Goal: Task Accomplishment & Management: Complete application form

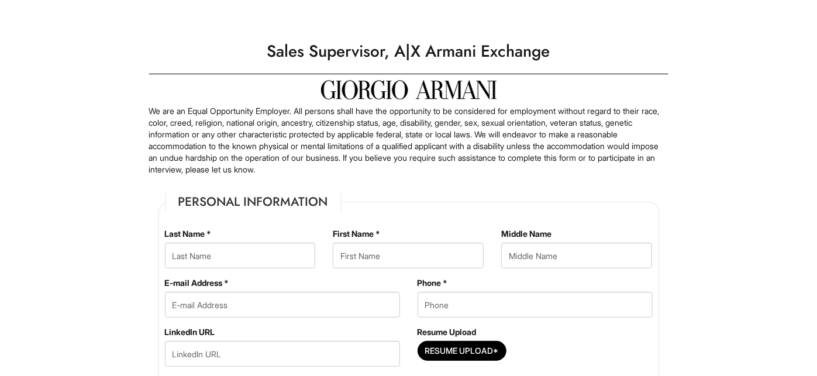
type Applied "[DATE]"
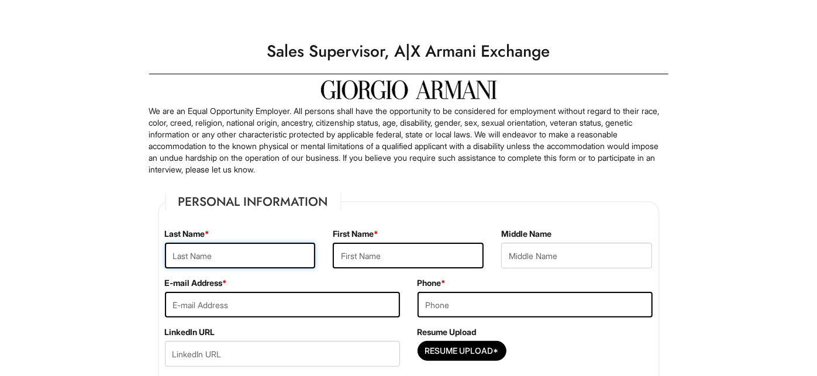
click at [244, 252] on input "text" at bounding box center [240, 256] width 151 height 26
type input "Kukimiya"
type input "Waii"
type input "[EMAIL_ADDRESS][DOMAIN_NAME]"
type input "2676449714"
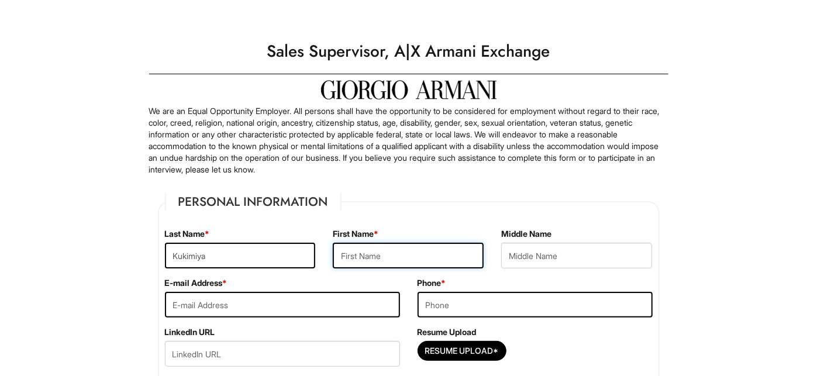
type input "[STREET_ADDRESS]"
type input "[GEOGRAPHIC_DATA]"
select select "PA"
type input "19146"
select select "[GEOGRAPHIC_DATA]"
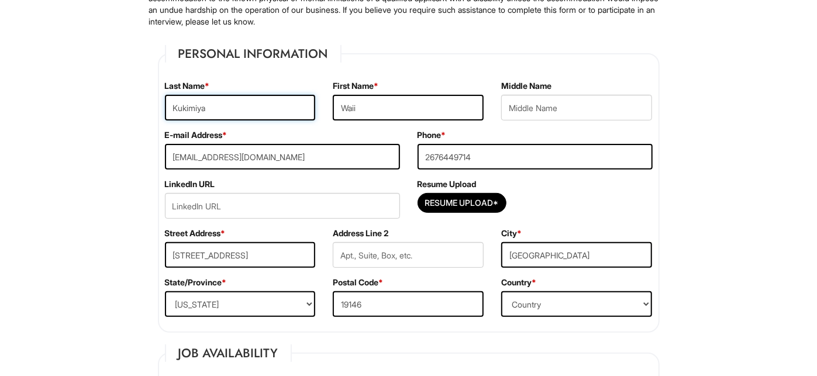
scroll to position [175, 0]
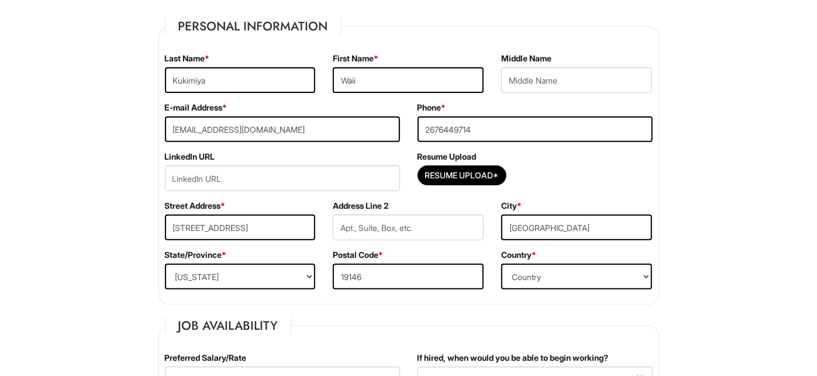
click at [431, 164] on div "Resume Upload Resume Upload*" at bounding box center [535, 175] width 253 height 49
click at [436, 168] on input "Resume Upload*" at bounding box center [462, 175] width 88 height 19
type input "C:\fakepath\Waii Kukimiya Resume.pdf"
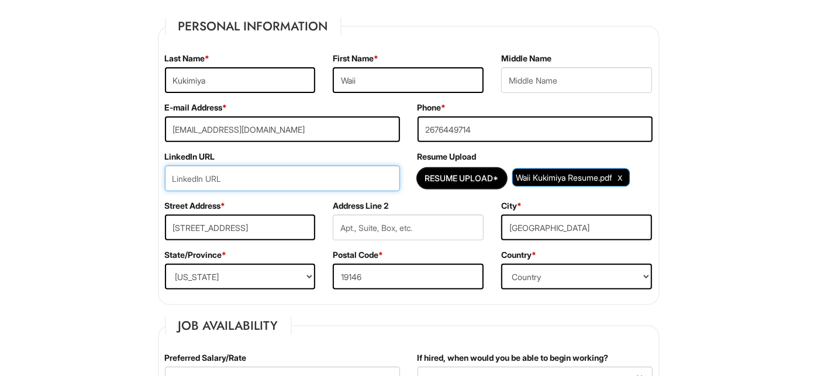
click at [224, 165] on input "url" at bounding box center [282, 178] width 235 height 26
paste input "[URL][DOMAIN_NAME]"
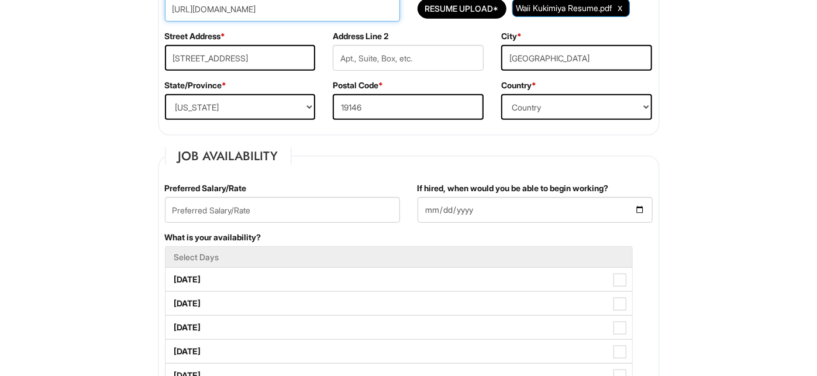
scroll to position [351, 0]
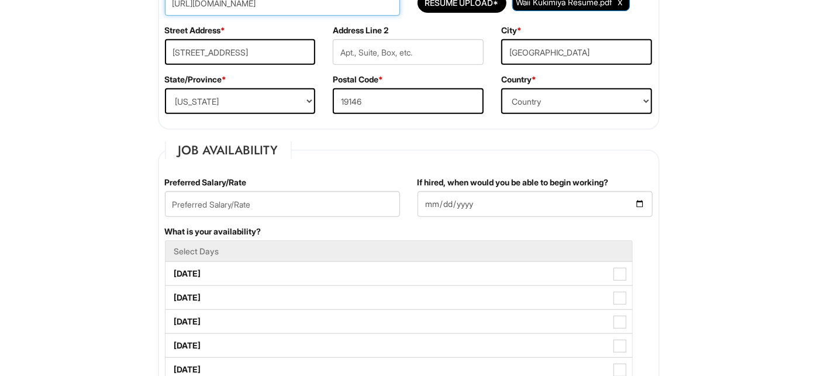
type input "[URL][DOMAIN_NAME]"
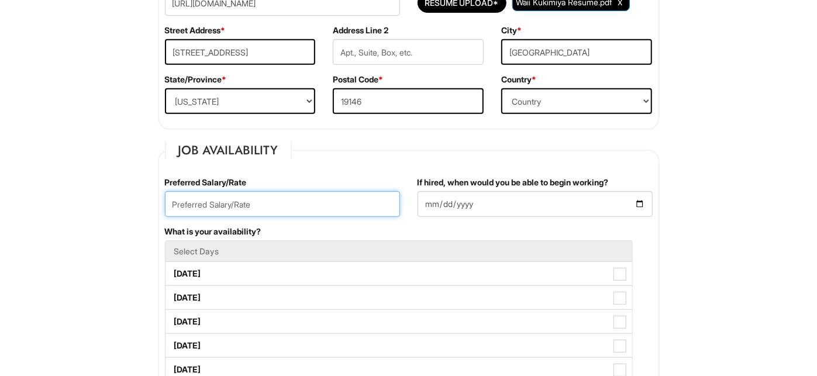
click at [238, 196] on input "text" at bounding box center [282, 204] width 235 height 26
click at [281, 199] on input "text" at bounding box center [282, 204] width 235 height 26
type input "40,000"
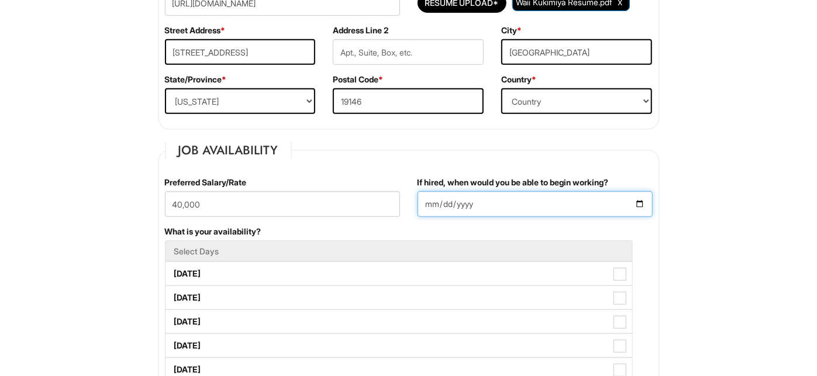
click at [635, 203] on input "If hired, when would you be able to begin working?" at bounding box center [534, 204] width 235 height 26
type input "[DATE]"
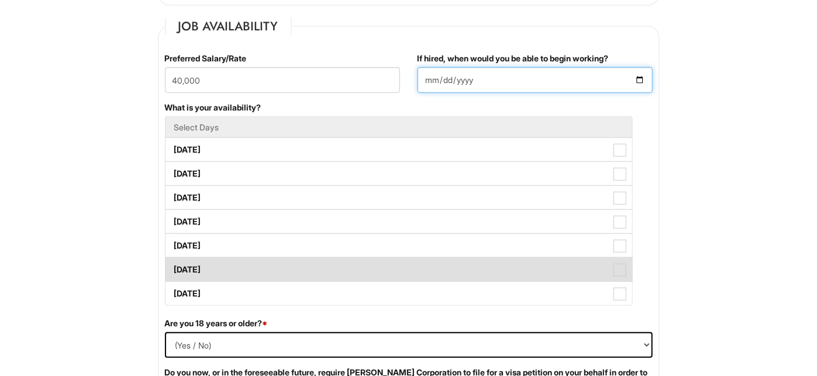
scroll to position [468, 0]
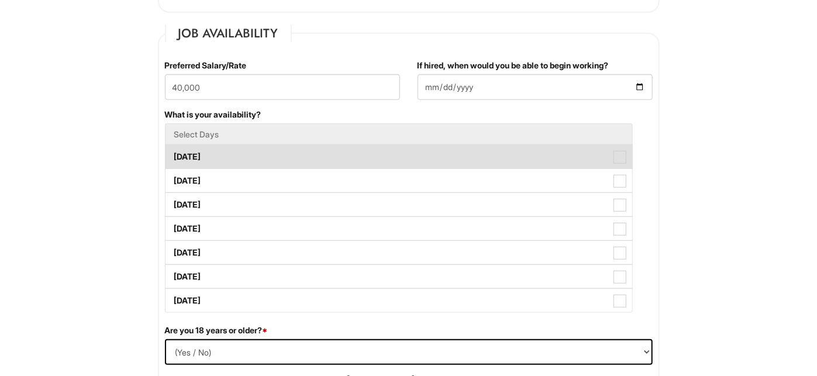
click at [616, 159] on span at bounding box center [619, 157] width 13 height 13
click at [173, 155] on Available_Monday "[DATE]" at bounding box center [169, 151] width 8 height 8
checkbox Available_Monday "true"
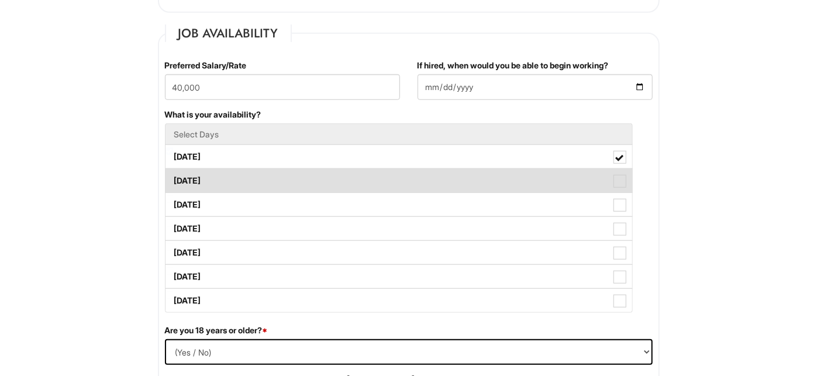
click at [617, 178] on span at bounding box center [619, 181] width 13 height 13
click at [173, 178] on Available_Tuesday "[DATE]" at bounding box center [169, 175] width 8 height 8
checkbox Available_Tuesday "true"
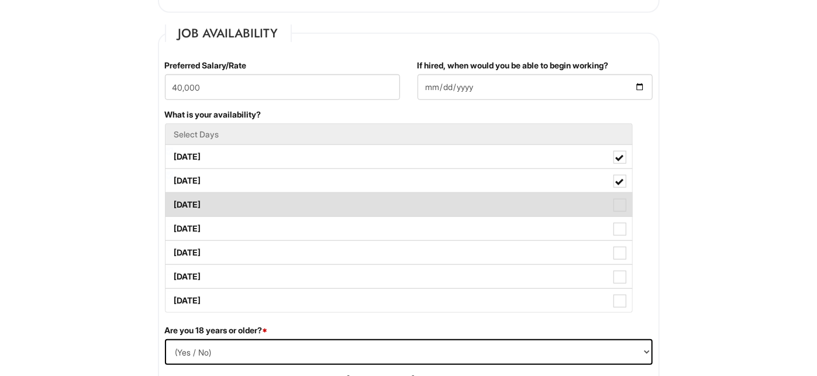
click at [617, 203] on span at bounding box center [619, 205] width 13 height 13
click at [173, 203] on Available_Wednesday "[DATE]" at bounding box center [169, 199] width 8 height 8
checkbox Available_Wednesday "true"
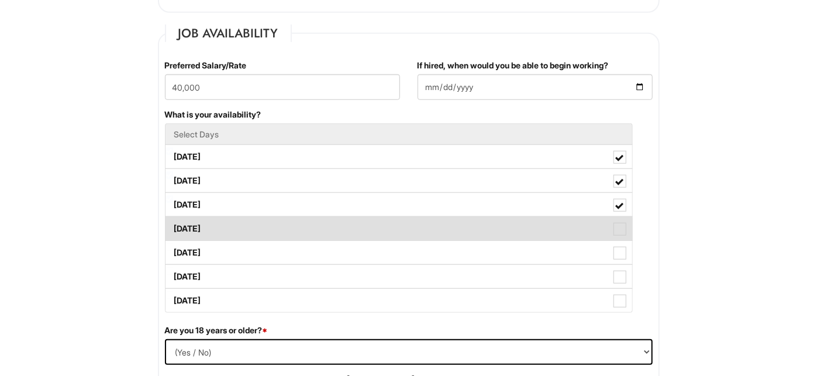
click at [624, 223] on span at bounding box center [619, 229] width 13 height 13
click at [173, 222] on Available_Thursday "[DATE]" at bounding box center [169, 223] width 8 height 8
checkbox Available_Thursday "true"
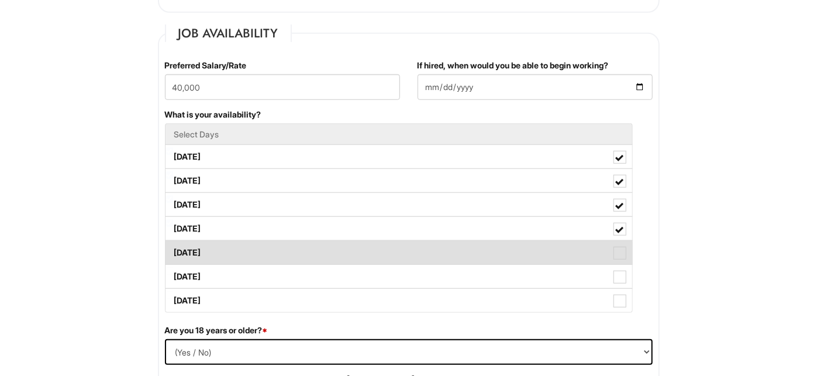
click at [618, 244] on label "[DATE]" at bounding box center [398, 252] width 466 height 23
click at [173, 244] on Available_Friday "[DATE]" at bounding box center [169, 247] width 8 height 8
checkbox Available_Friday "true"
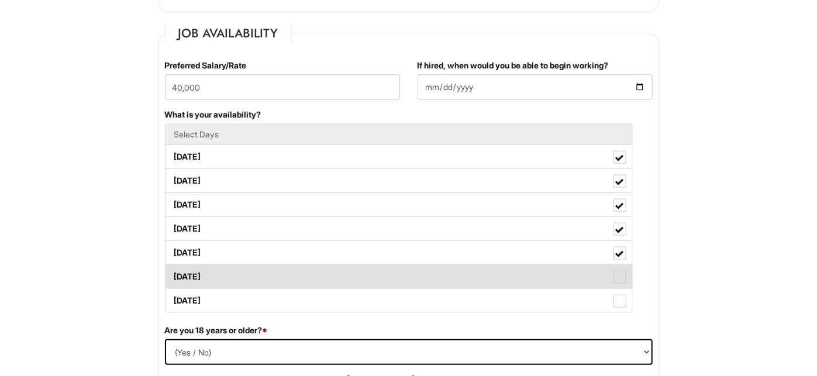
click at [616, 271] on span at bounding box center [619, 277] width 13 height 13
click at [173, 269] on Available_Saturday "[DATE]" at bounding box center [169, 271] width 8 height 8
click at [616, 284] on label "[DATE]" at bounding box center [398, 276] width 466 height 23
click at [173, 275] on Available_Saturday "[DATE]" at bounding box center [169, 271] width 8 height 8
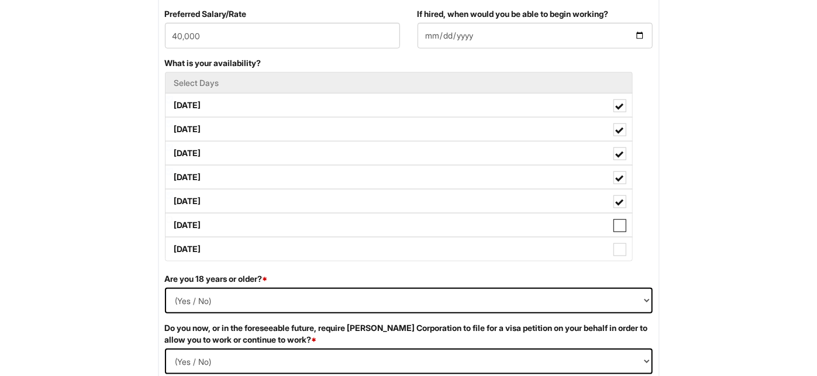
scroll to position [526, 0]
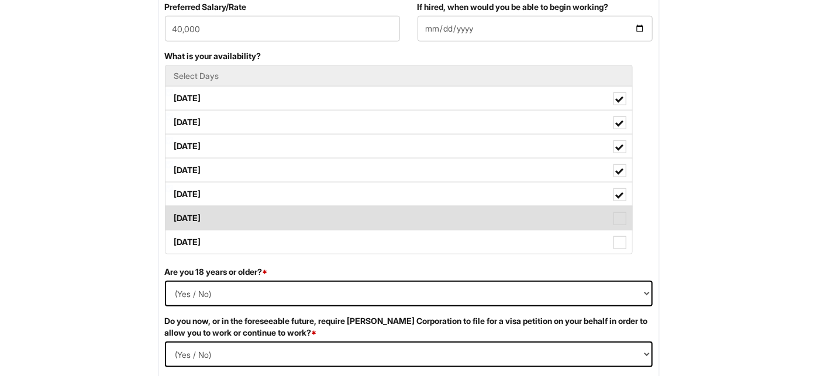
click at [621, 217] on span at bounding box center [619, 218] width 13 height 13
click at [173, 216] on Available_Saturday "[DATE]" at bounding box center [169, 213] width 8 height 8
checkbox Available_Saturday "true"
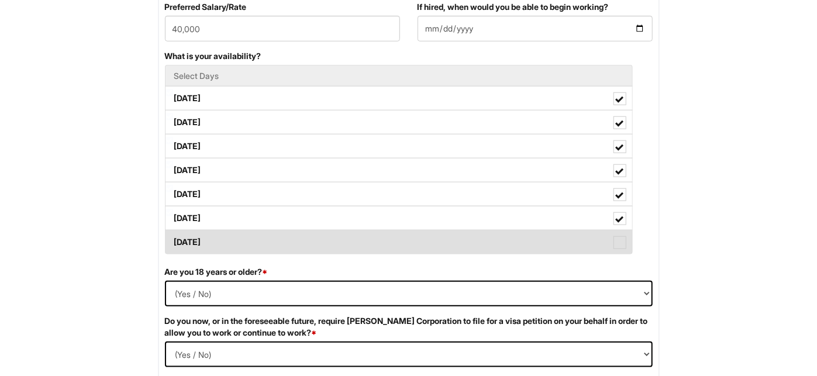
click at [621, 232] on label "[DATE]" at bounding box center [398, 241] width 466 height 23
click at [173, 233] on Available_Sunday "[DATE]" at bounding box center [169, 237] width 8 height 8
checkbox Available_Sunday "true"
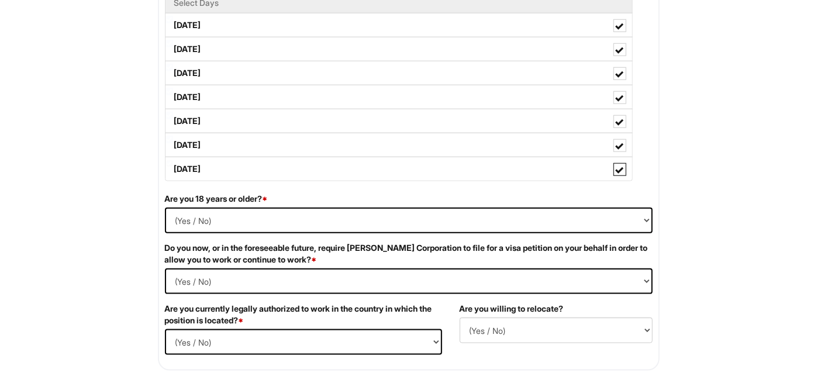
scroll to position [643, 0]
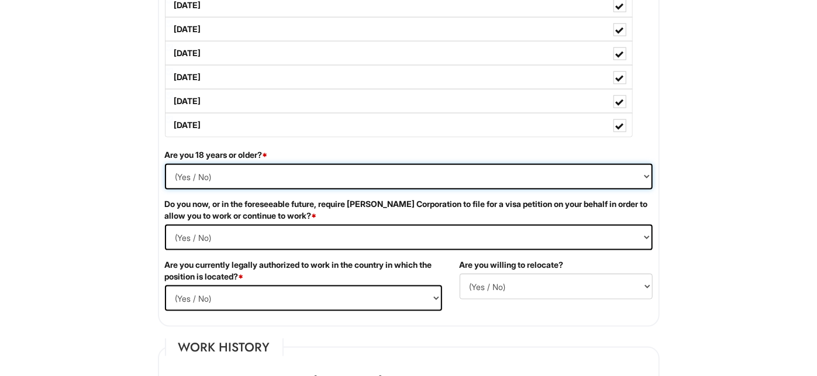
click at [351, 166] on select "(Yes / No) Yes No" at bounding box center [409, 177] width 488 height 26
select select "Yes"
click at [165, 164] on select "(Yes / No) Yes No" at bounding box center [409, 177] width 488 height 26
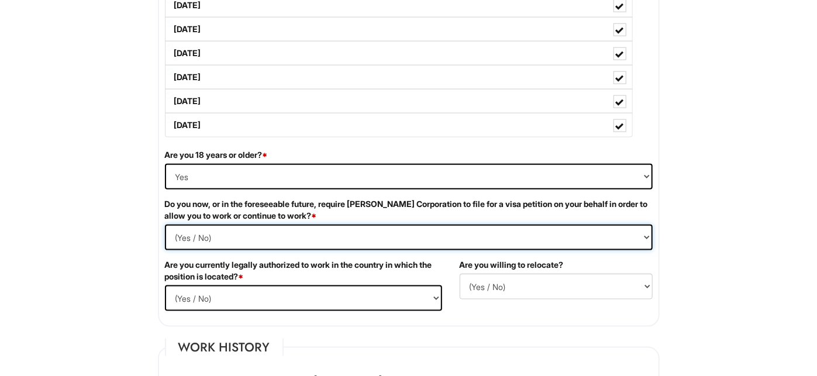
click at [280, 232] on Required "(Yes / No) Yes No" at bounding box center [409, 237] width 488 height 26
select Required "No"
click at [165, 224] on Required "(Yes / No) Yes No" at bounding box center [409, 237] width 488 height 26
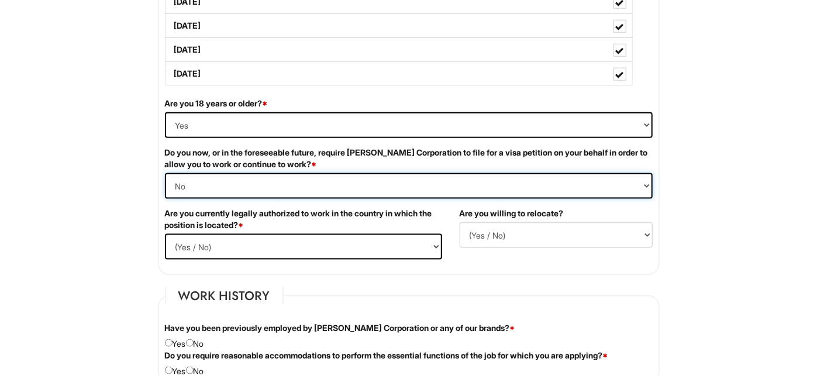
scroll to position [701, 0]
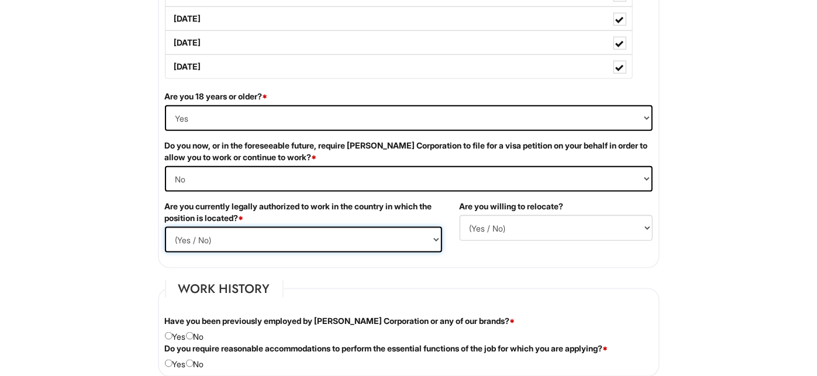
click at [290, 239] on select "(Yes / No) Yes No" at bounding box center [303, 240] width 277 height 26
select select "Yes"
click at [165, 227] on select "(Yes / No) Yes No" at bounding box center [303, 240] width 277 height 26
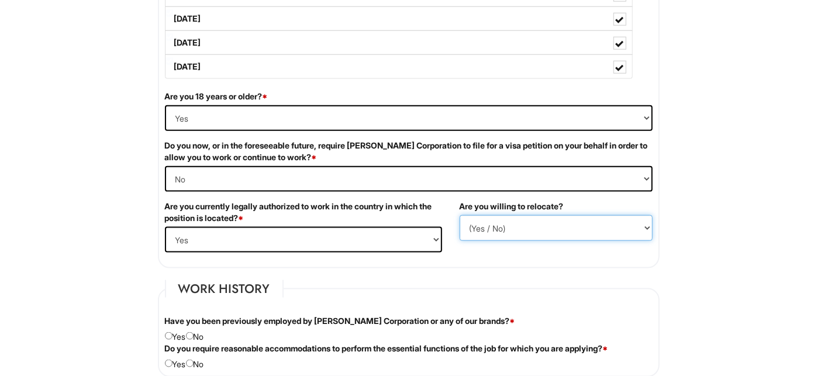
click at [486, 233] on select "(Yes / No) No Yes" at bounding box center [555, 228] width 193 height 26
select select "Y"
click at [459, 215] on select "(Yes / No) No Yes" at bounding box center [555, 228] width 193 height 26
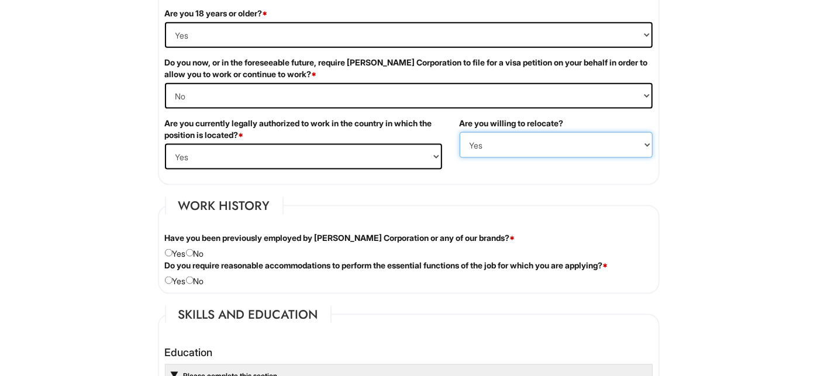
scroll to position [818, 0]
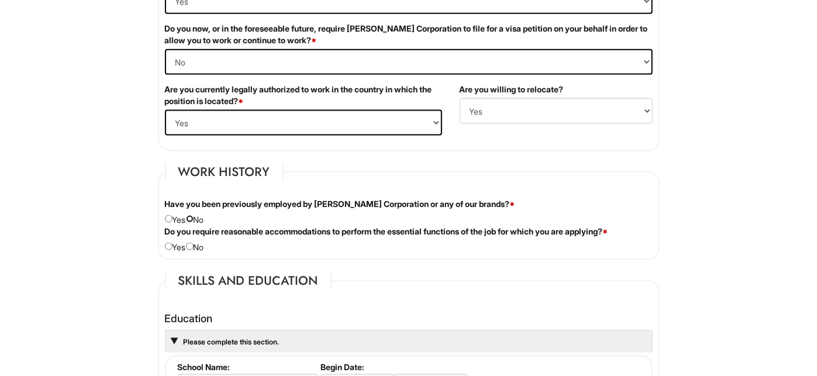
click at [193, 216] on input "radio" at bounding box center [190, 219] width 8 height 8
radio input "true"
click at [202, 243] on div "Do you require reasonable accommodations to perform the essential functions of …" at bounding box center [408, 239] width 505 height 27
click at [193, 246] on input "radio" at bounding box center [190, 247] width 8 height 8
radio input "true"
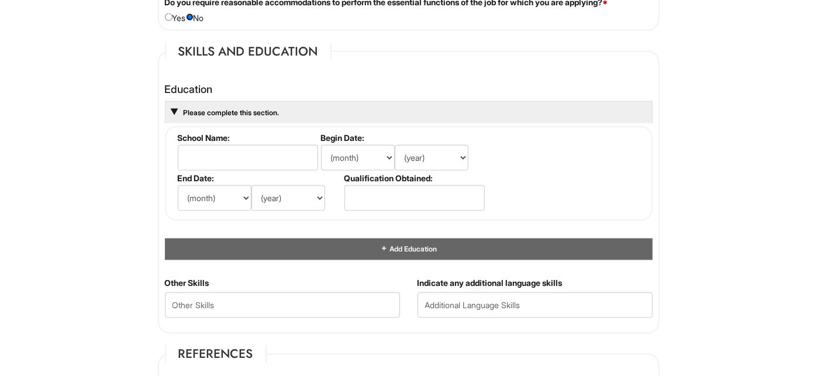
scroll to position [1052, 0]
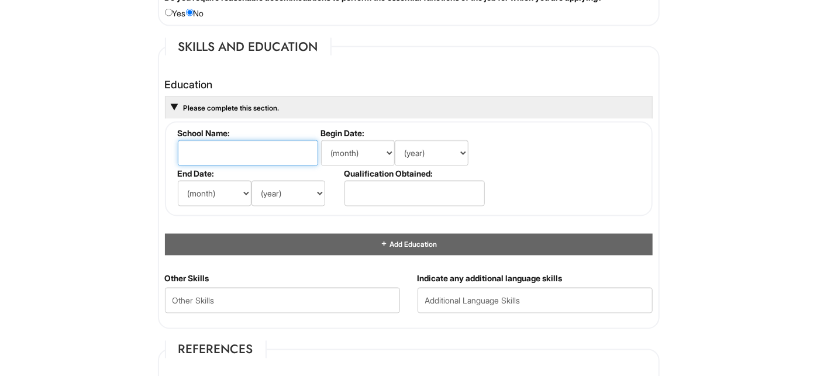
click at [236, 153] on input "text" at bounding box center [248, 153] width 140 height 26
type input "[GEOGRAPHIC_DATA][US_STATE]"
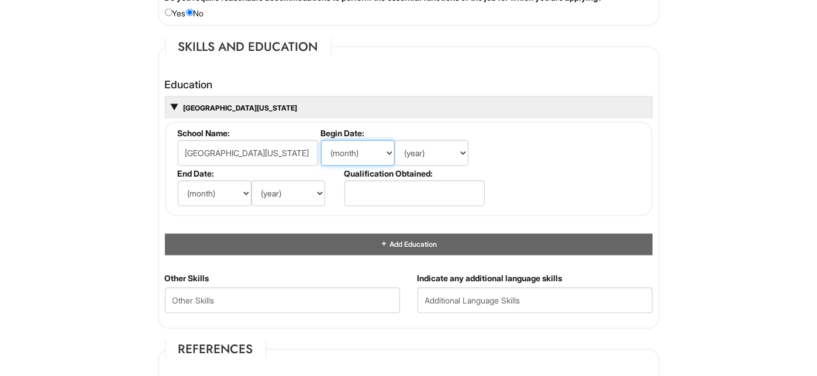
click at [382, 151] on select "(month) Jan Feb Mar Apr May Jun [DATE] Aug Sep Oct Nov Dec" at bounding box center [358, 153] width 74 height 26
select select "8"
click at [321, 140] on select "(month) Jan Feb Mar Apr May Jun [DATE] Aug Sep Oct Nov Dec" at bounding box center [358, 153] width 74 height 26
click at [449, 148] on select "(year) 2029 2028 2027 2026 2025 2024 2023 2022 2021 2020 2019 2018 2017 2016 20…" at bounding box center [432, 153] width 74 height 26
select select "2022"
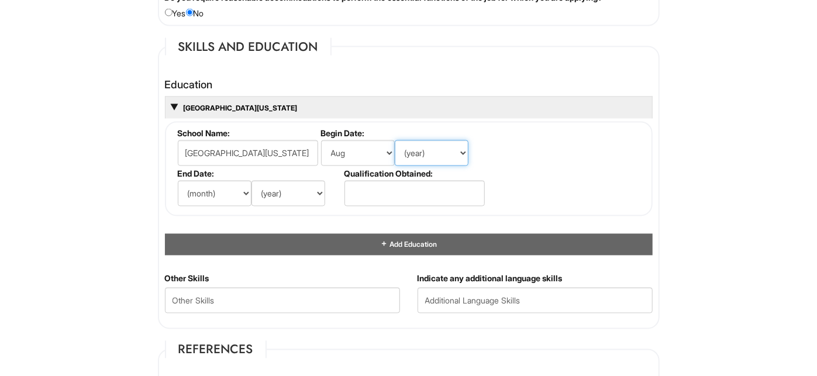
click at [395, 140] on select "(year) 2029 2028 2027 2026 2025 2024 2023 2022 2021 2020 2019 2018 2017 2016 20…" at bounding box center [432, 153] width 74 height 26
click at [233, 184] on select "(month) Jan Feb Mar Apr May Jun [DATE] Aug Sep Oct Nov Dec" at bounding box center [215, 194] width 74 height 26
select select "12"
click at [178, 181] on select "(month) Jan Feb Mar Apr May Jun [DATE] Aug Sep Oct Nov Dec" at bounding box center [215, 194] width 74 height 26
click at [281, 188] on select "(year) 2029 2028 2027 2026 2025 2024 2023 2022 2021 2020 2019 2018 2017 2016 20…" at bounding box center [288, 194] width 74 height 26
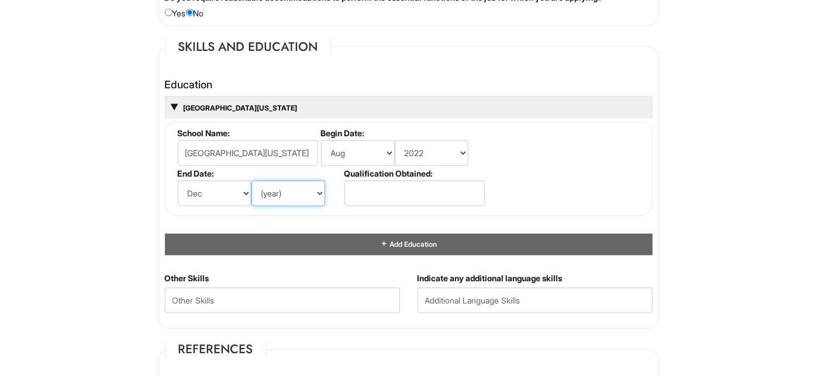
select select "2025"
click at [251, 181] on select "(year) 2029 2028 2027 2026 2025 2024 2023 2022 2021 2020 2019 2018 2017 2016 20…" at bounding box center [288, 194] width 74 height 26
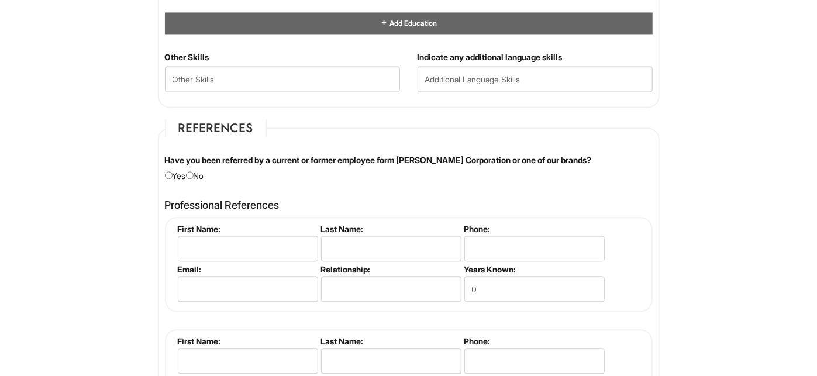
scroll to position [1286, 0]
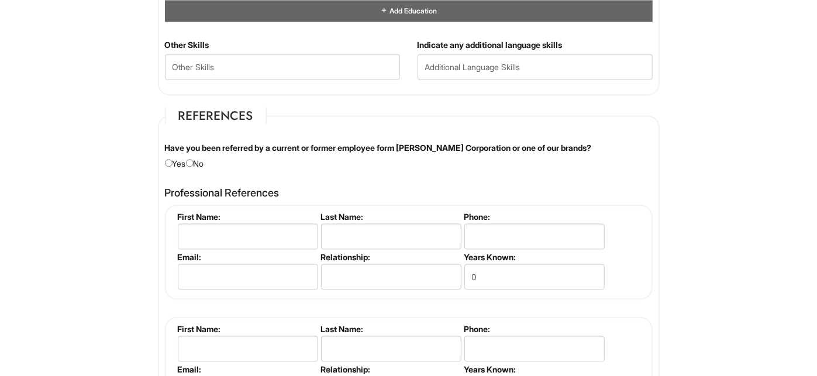
click at [198, 164] on div "Have you been referred by a current or former employee form [PERSON_NAME] Corpo…" at bounding box center [408, 155] width 505 height 27
click at [193, 160] on input "radio" at bounding box center [190, 163] width 8 height 8
radio input "true"
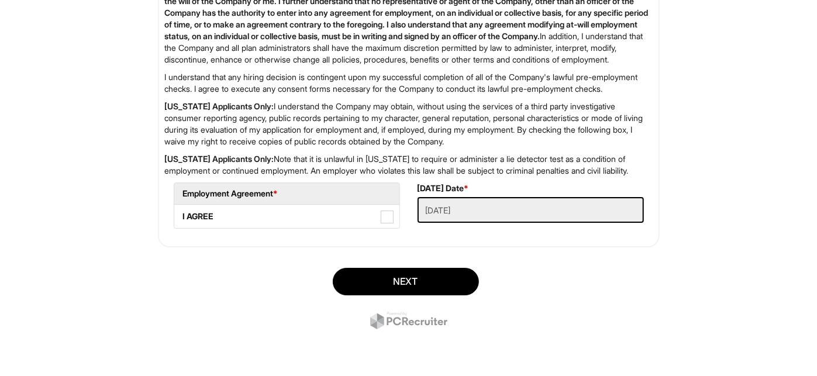
scroll to position [1951, 0]
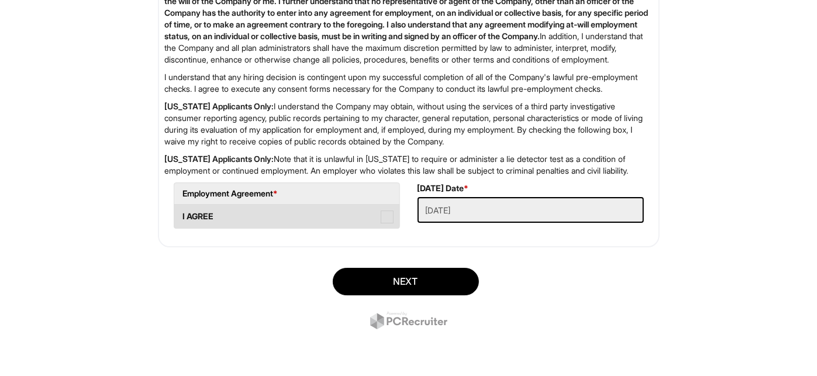
click at [395, 215] on label "I AGREE" at bounding box center [286, 216] width 225 height 23
click at [182, 215] on AGREE "I AGREE" at bounding box center [178, 211] width 8 height 8
checkbox AGREE "true"
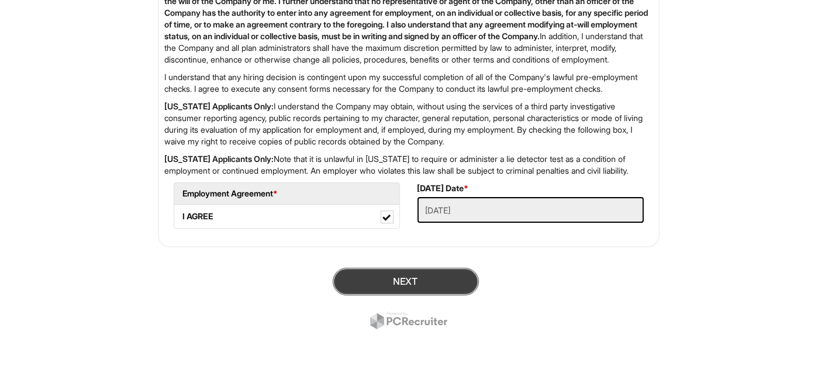
click at [417, 275] on button "Next" at bounding box center [406, 281] width 146 height 27
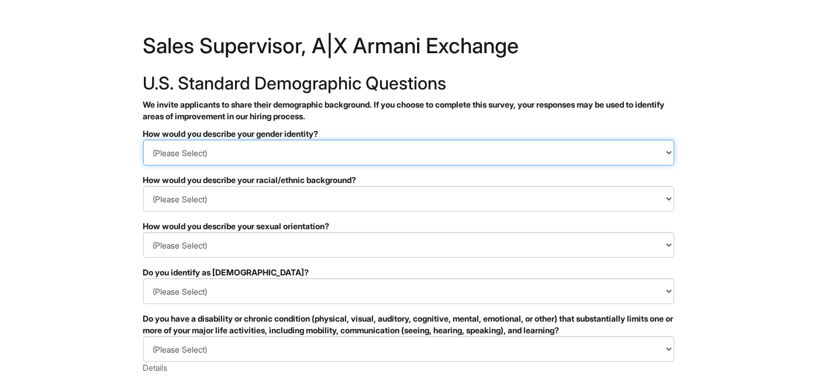
click at [261, 155] on select "(Please Select) Man Woman Non-binary I prefer to self-describe I don't wish to …" at bounding box center [408, 153] width 531 height 26
select select "Woman"
click at [143, 140] on select "(Please Select) Man Woman Non-binary I prefer to self-describe I don't wish to …" at bounding box center [408, 153] width 531 height 26
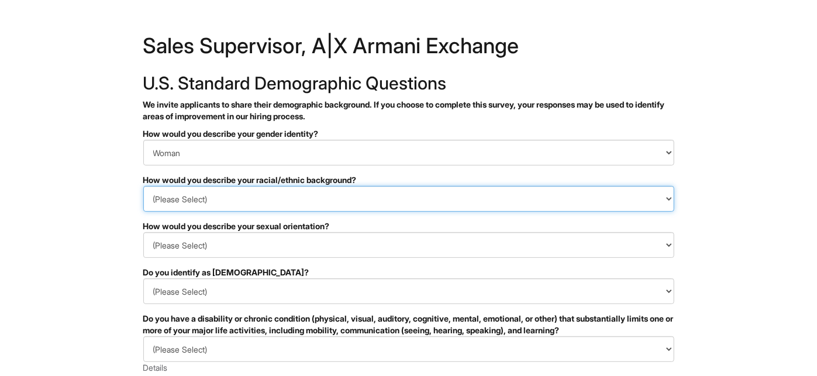
click at [244, 196] on select "(Please Select) Black or of African descent East Asian Hispanic, Latinx or of S…" at bounding box center [408, 199] width 531 height 26
select select "East Asian"
click at [143, 186] on select "(Please Select) Black or of African descent East Asian Hispanic, Latinx or of S…" at bounding box center [408, 199] width 531 height 26
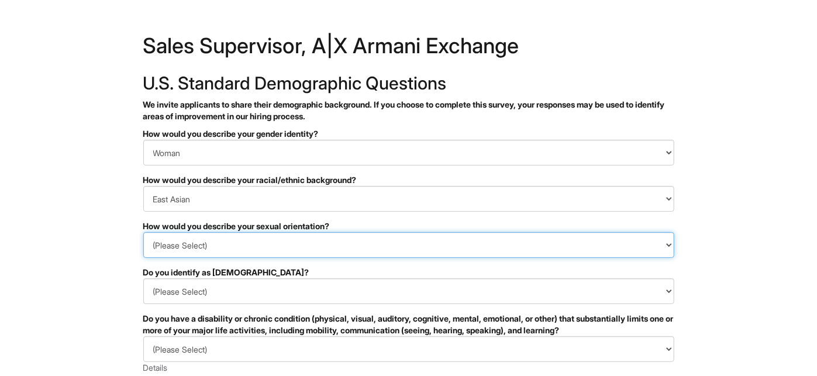
click at [227, 240] on select "(Please Select) Asexual Bisexual and/or pansexual Gay Heterosexual Lesbian Quee…" at bounding box center [408, 245] width 531 height 26
click at [143, 232] on select "(Please Select) Asexual Bisexual and/or pansexual Gay Heterosexual Lesbian Quee…" at bounding box center [408, 245] width 531 height 26
click at [216, 250] on select "(Please Select) Asexual Bisexual and/or pansexual Gay Heterosexual Lesbian Quee…" at bounding box center [408, 245] width 531 height 26
select select "I don't wish to answer"
click at [143, 232] on select "(Please Select) Asexual Bisexual and/or pansexual Gay Heterosexual Lesbian Quee…" at bounding box center [408, 245] width 531 height 26
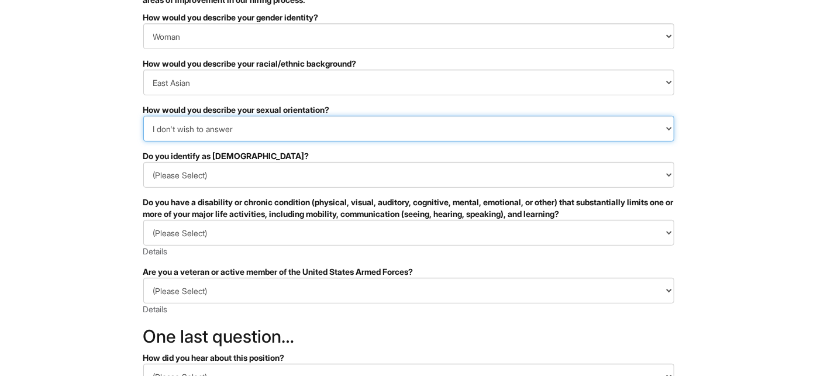
scroll to position [117, 0]
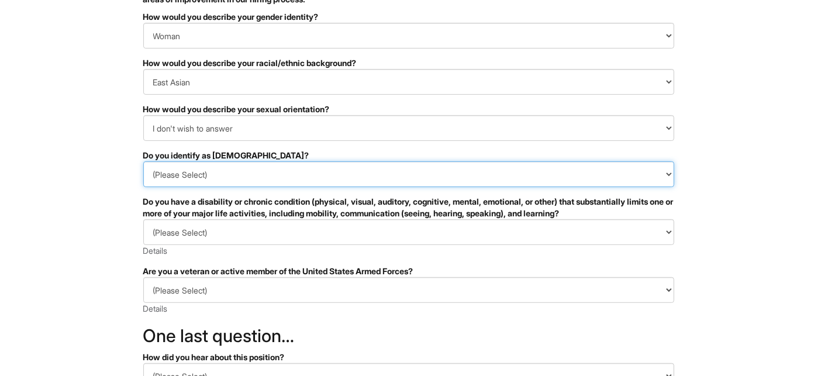
click at [225, 182] on select "(Please Select) Yes No I prefer to self-describe I don't wish to answer" at bounding box center [408, 174] width 531 height 26
select select "Yes"
click at [143, 161] on select "(Please Select) Yes No I prefer to self-describe I don't wish to answer" at bounding box center [408, 174] width 531 height 26
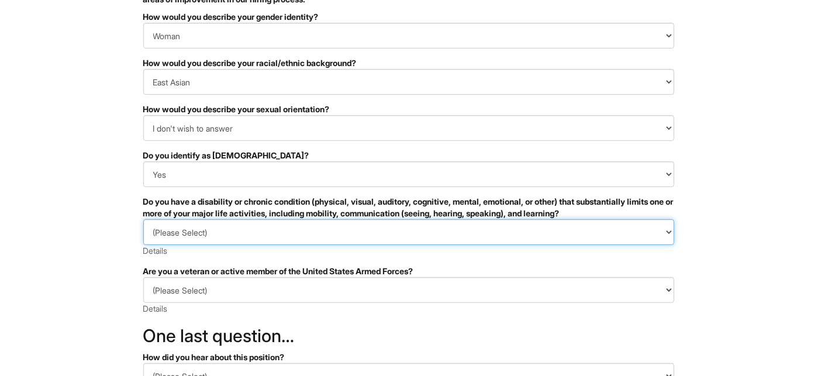
click at [210, 232] on select "(Please Select) YES, I HAVE A DISABILITY (or previously had a disability) NO, I…" at bounding box center [408, 232] width 531 height 26
select select "NO, I DON'T HAVE A DISABILITY"
click at [143, 219] on select "(Please Select) YES, I HAVE A DISABILITY (or previously had a disability) NO, I…" at bounding box center [408, 232] width 531 height 26
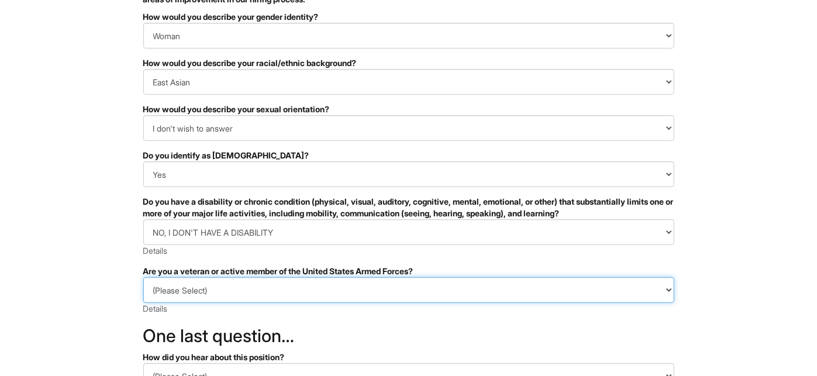
click at [199, 296] on select "(Please Select) I IDENTIFY AS ONE OR MORE OF THE CLASSIFICATIONS OF PROTECTED V…" at bounding box center [408, 290] width 531 height 26
select select "I AM NOT A PROTECTED VETERAN"
click at [143, 277] on select "(Please Select) I IDENTIFY AS ONE OR MORE OF THE CLASSIFICATIONS OF PROTECTED V…" at bounding box center [408, 290] width 531 height 26
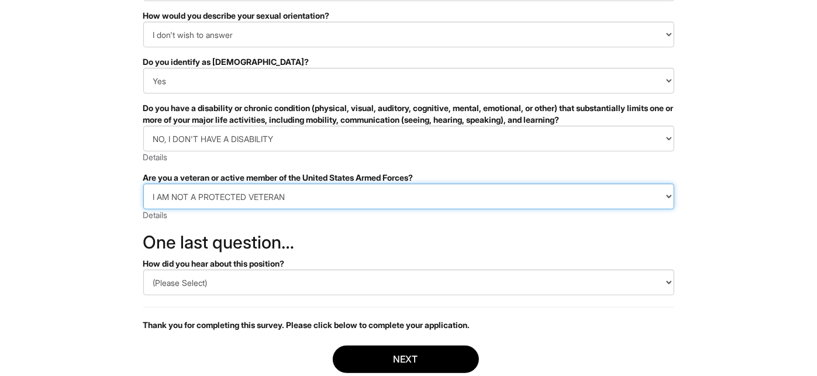
scroll to position [234, 0]
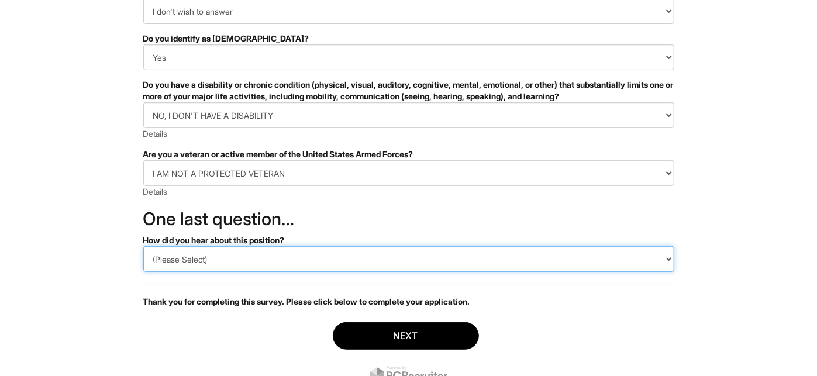
click at [203, 262] on select "(Please Select) CareerBuilder Indeed LinkedIn Monster Referral Other" at bounding box center [408, 259] width 531 height 26
select select "LinkedIn"
click at [143, 246] on select "(Please Select) CareerBuilder Indeed LinkedIn Monster Referral Other" at bounding box center [408, 259] width 531 height 26
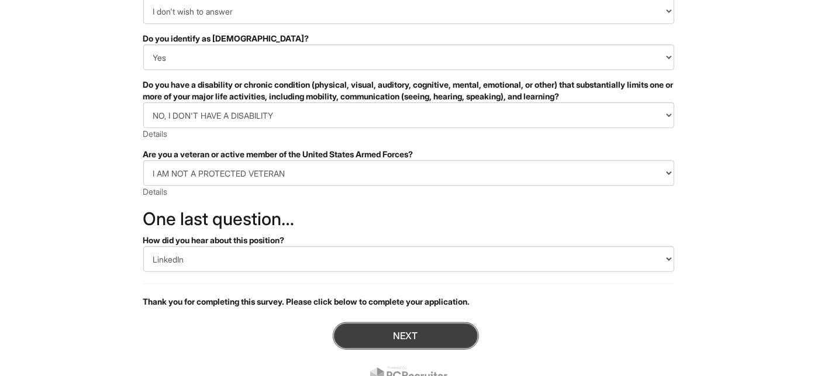
click at [368, 331] on button "Next" at bounding box center [406, 335] width 146 height 27
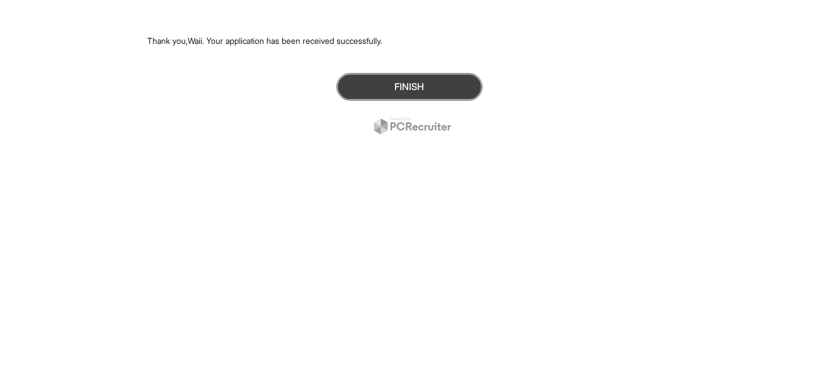
click at [400, 76] on button "Finish" at bounding box center [410, 86] width 146 height 27
